Goal: Find contact information: Find contact information

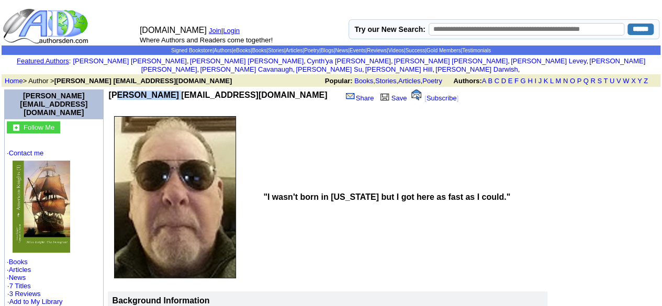
drag, startPoint x: 104, startPoint y: 86, endPoint x: 156, endPoint y: 86, distance: 52.3
click at [156, 90] on b "Lance muser4u@gmail.com" at bounding box center [218, 94] width 219 height 9
copy b "Lance muser"
drag, startPoint x: 218, startPoint y: 88, endPoint x: 132, endPoint y: 84, distance: 85.9
click at [132, 89] on td "Lance muser4u@gmail.com" at bounding box center [226, 100] width 235 height 22
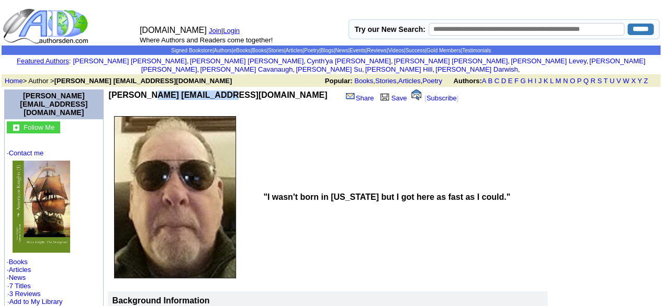
copy b "muser4u@gmail.com"
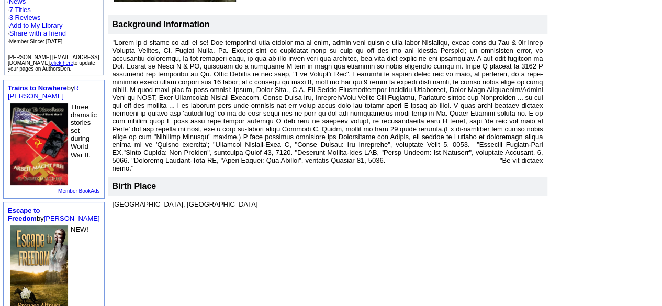
scroll to position [366, 0]
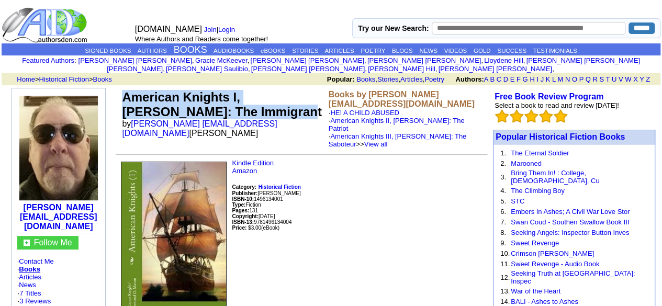
drag, startPoint x: 124, startPoint y: 86, endPoint x: 209, endPoint y: 77, distance: 85.2
click at [210, 106] on td "American Knights I, Miles Knight: The Immigrant by Lance muser4u@gmail.com Raym…" at bounding box center [223, 119] width 206 height 62
copy font "American Knights I, Miles Knight: The Immigrant"
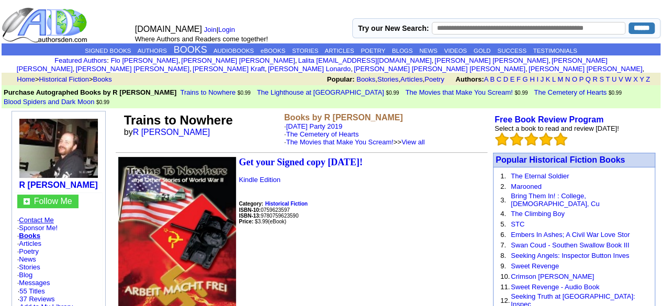
click at [45, 216] on link "Contact Me" at bounding box center [36, 220] width 35 height 8
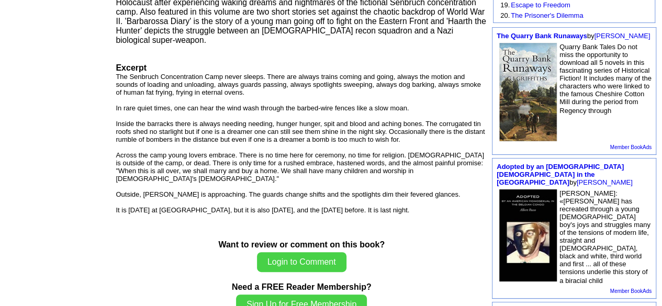
scroll to position [471, 0]
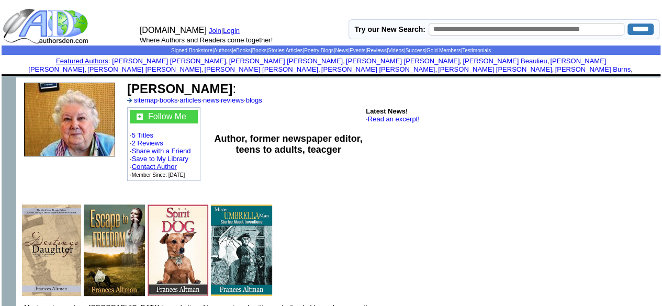
click at [168, 163] on link "Contact Author" at bounding box center [154, 167] width 45 height 8
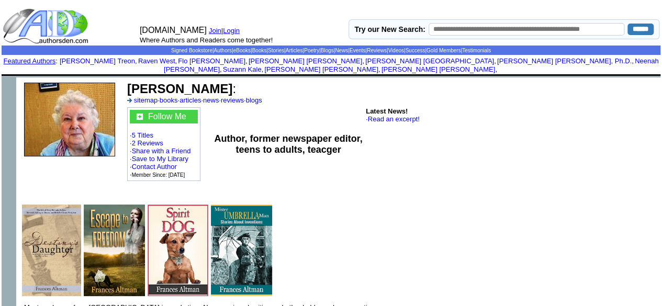
drag, startPoint x: 128, startPoint y: 82, endPoint x: 218, endPoint y: 80, distance: 90.0
click at [218, 82] on b "[PERSON_NAME]" at bounding box center [179, 89] width 105 height 14
copy b "[PERSON_NAME]"
